Goal: Transaction & Acquisition: Purchase product/service

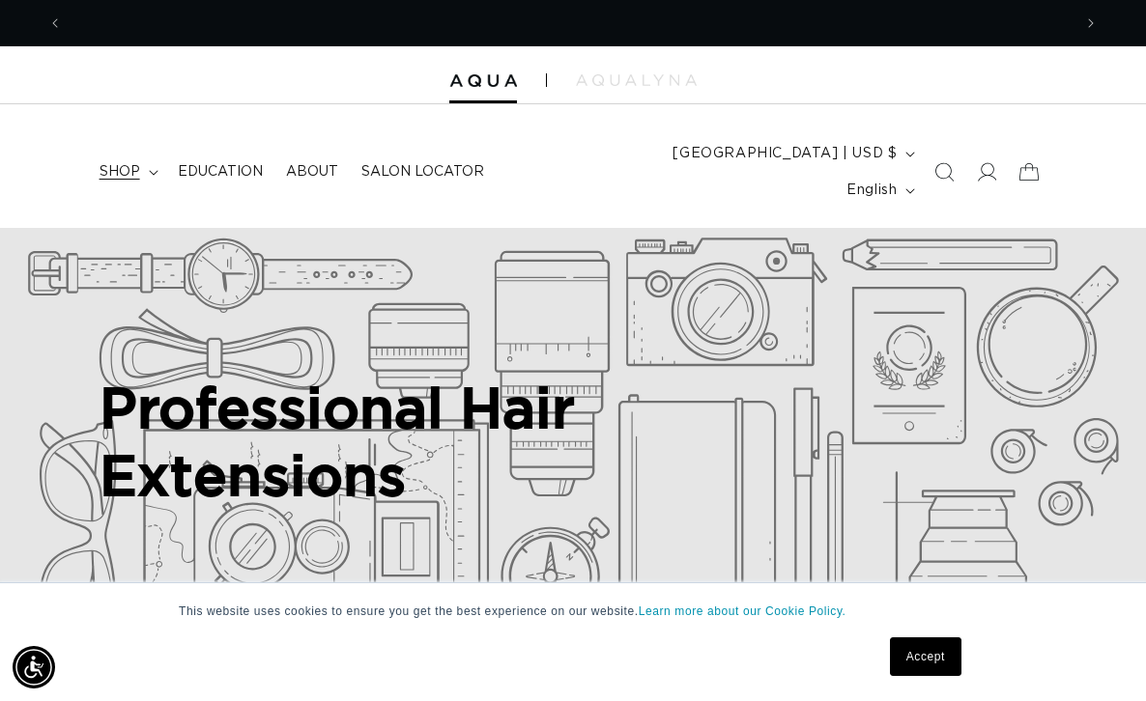
scroll to position [0, 1009]
click at [138, 163] on span "shop" at bounding box center [120, 171] width 41 height 17
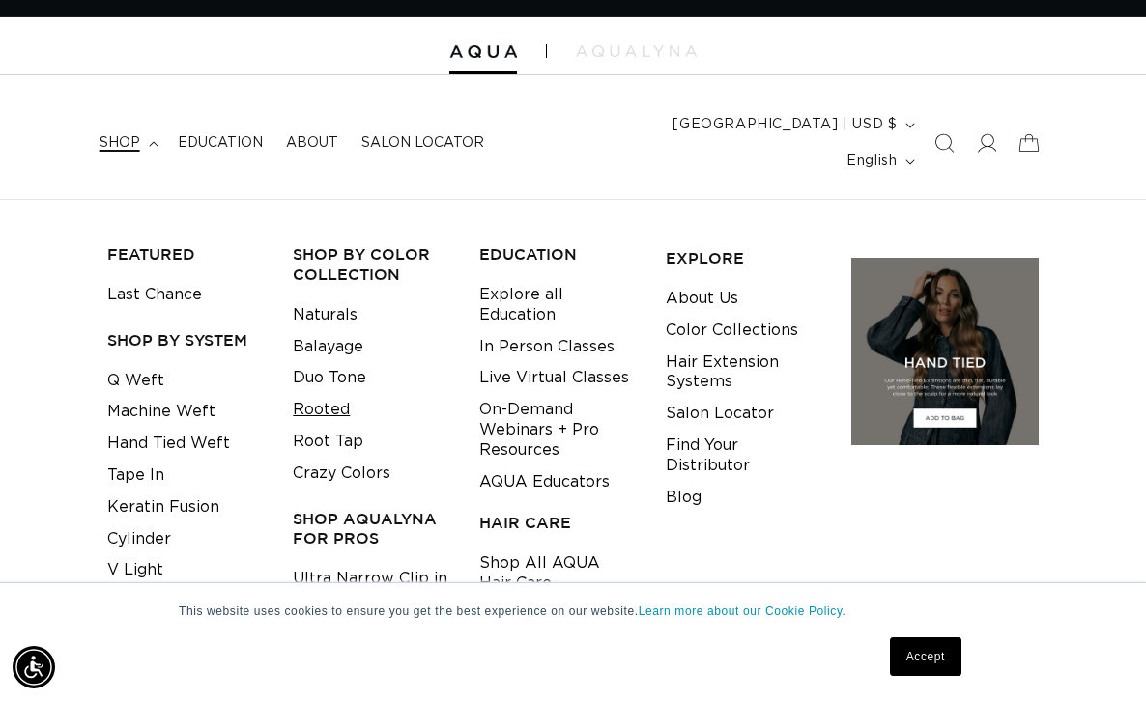
scroll to position [0, 2017]
click at [335, 394] on link "Rooted" at bounding box center [321, 410] width 57 height 32
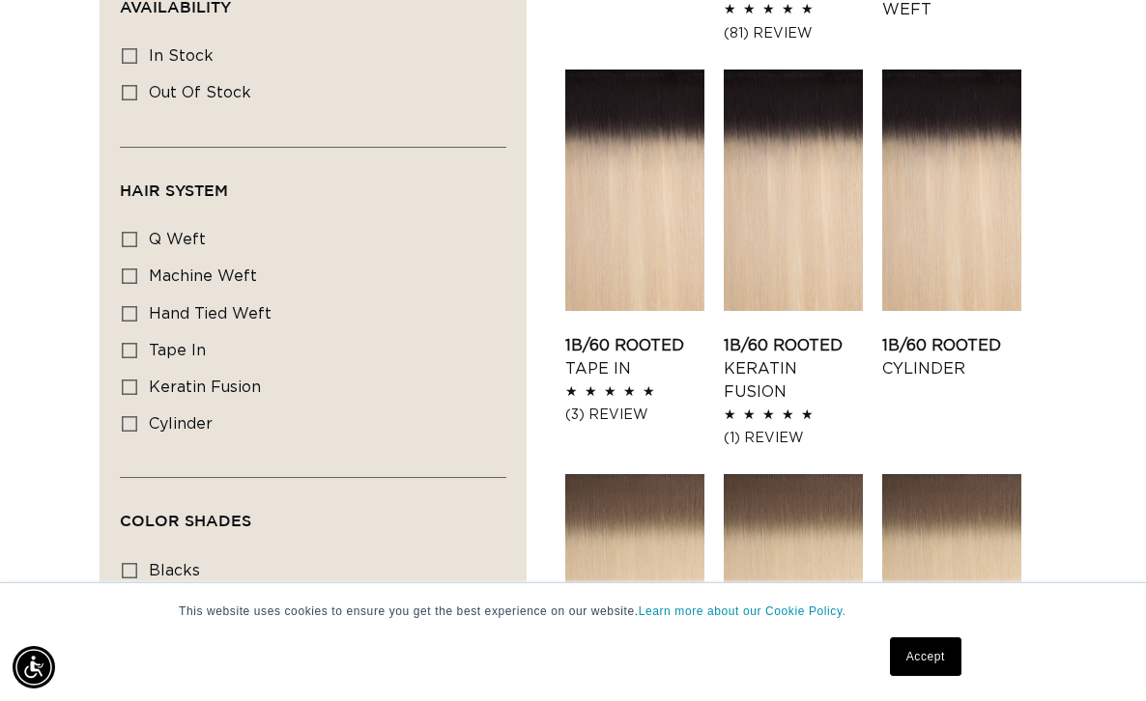
scroll to position [1037, 0]
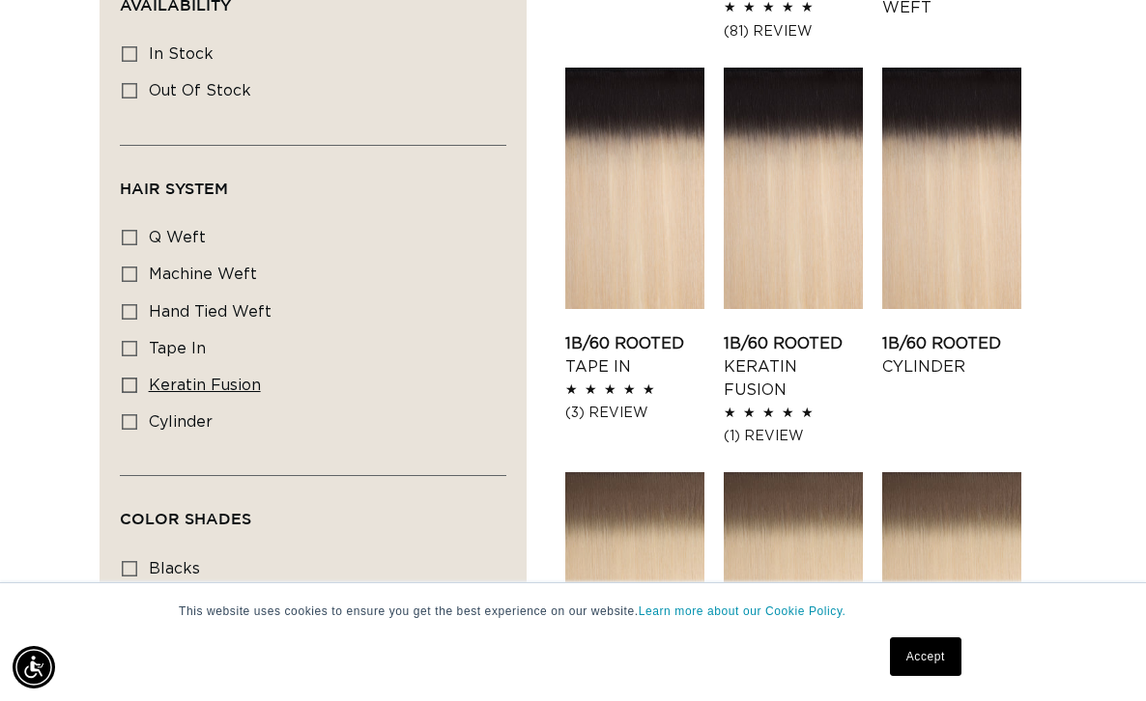
drag, startPoint x: 124, startPoint y: 360, endPoint x: 190, endPoint y: 358, distance: 66.7
click at [124, 378] on icon at bounding box center [129, 385] width 15 height 15
click at [124, 378] on input "keratin fusion keratin fusion (4 products)" at bounding box center [129, 385] width 15 height 15
checkbox input "true"
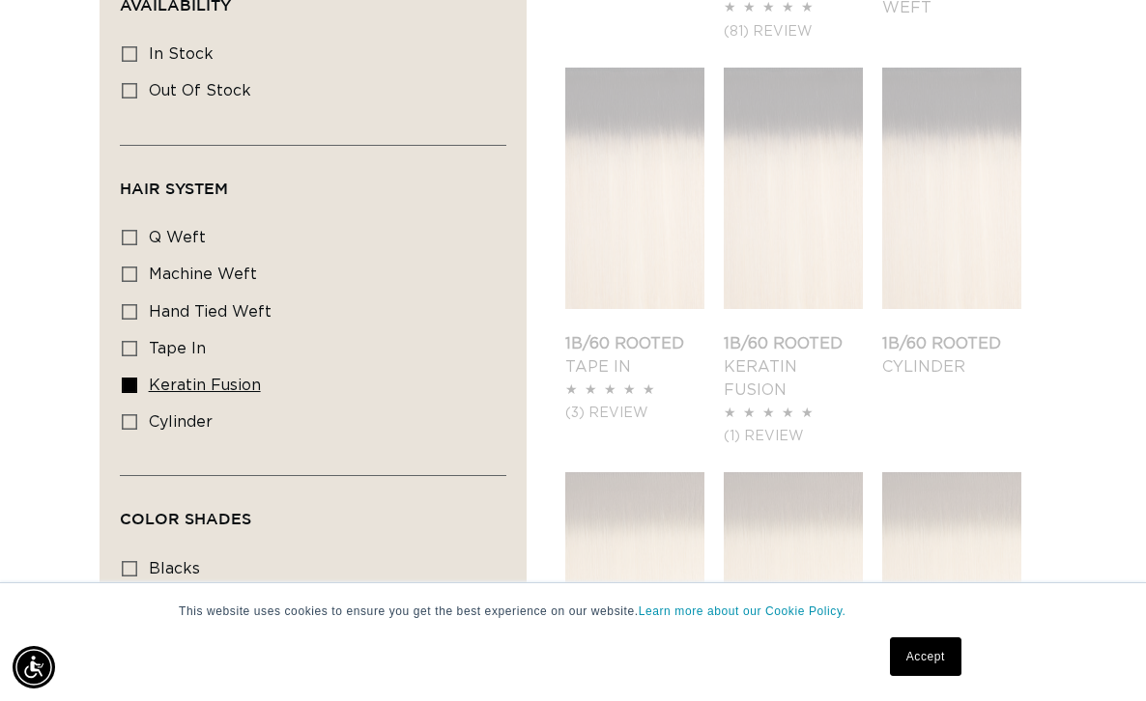
scroll to position [0, 2017]
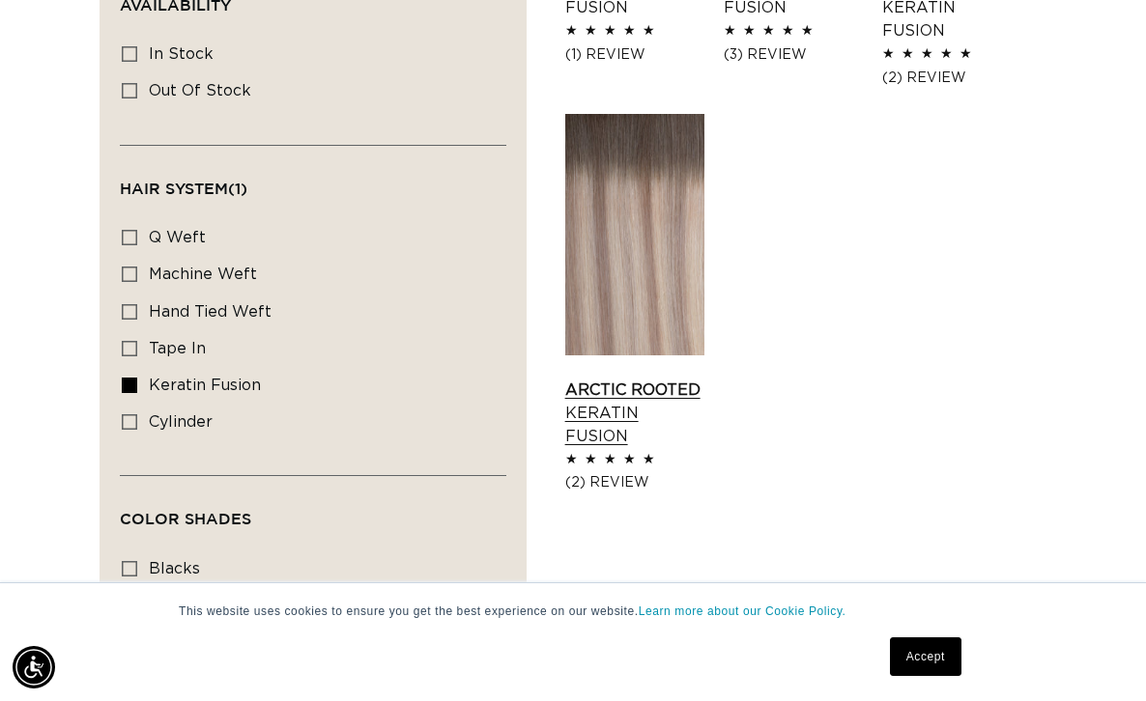
click at [600, 379] on link "Arctic Rooted Keratin Fusion" at bounding box center [634, 414] width 139 height 70
